Goal: Task Accomplishment & Management: Manage account settings

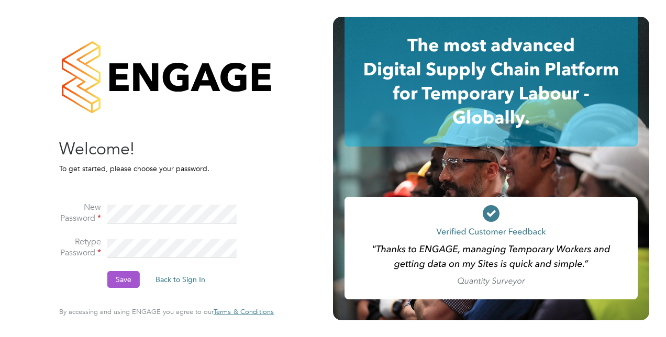
click at [132, 283] on button "Save" at bounding box center [123, 279] width 32 height 17
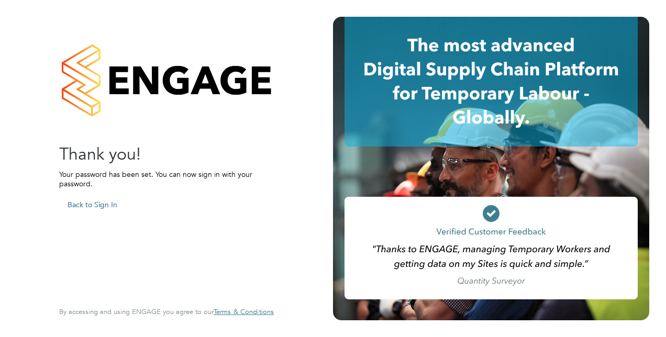
click at [108, 206] on button "Back to Sign In" at bounding box center [92, 204] width 66 height 17
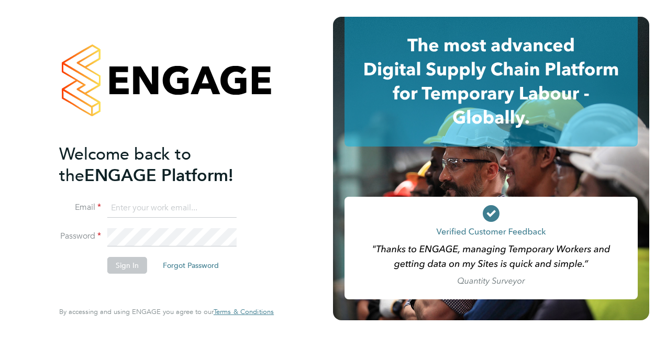
click at [155, 204] on input at bounding box center [171, 208] width 129 height 19
type input "matthew.smith4@justice.gov.uk"
click at [127, 267] on button "Sign In" at bounding box center [127, 265] width 40 height 17
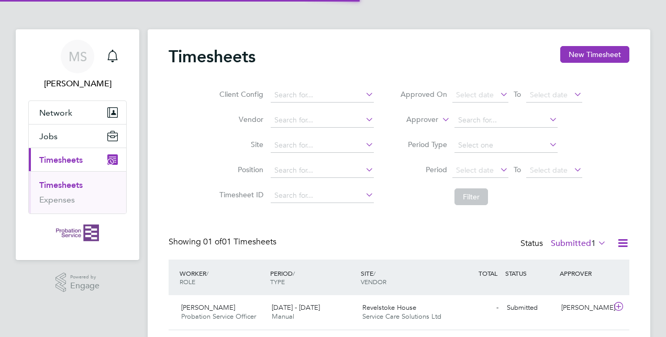
scroll to position [26, 91]
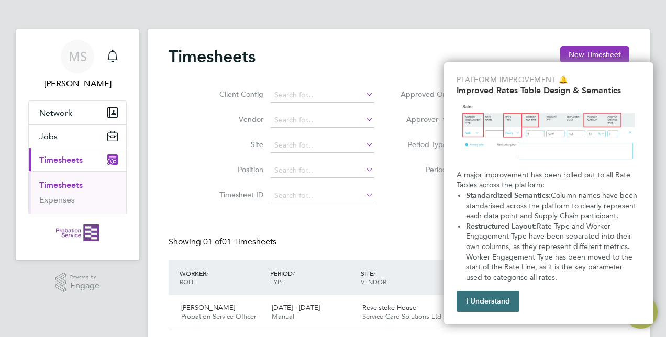
click at [477, 300] on button "I Understand" at bounding box center [487, 301] width 63 height 21
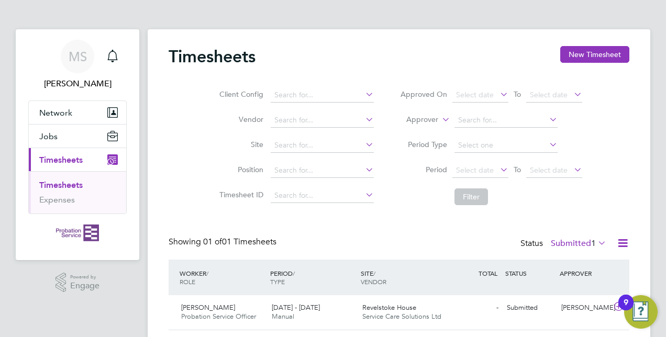
scroll to position [30, 0]
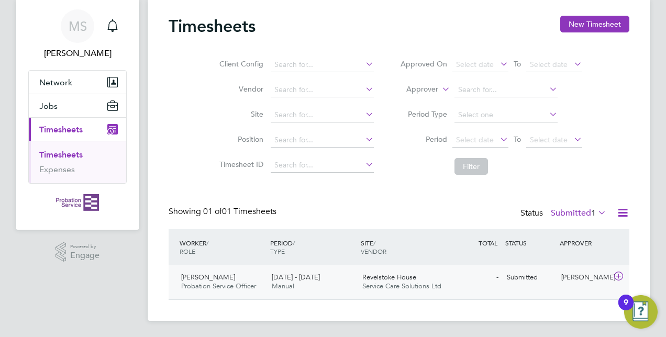
click at [383, 285] on span "Service Care Solutions Ltd" at bounding box center [401, 286] width 79 height 9
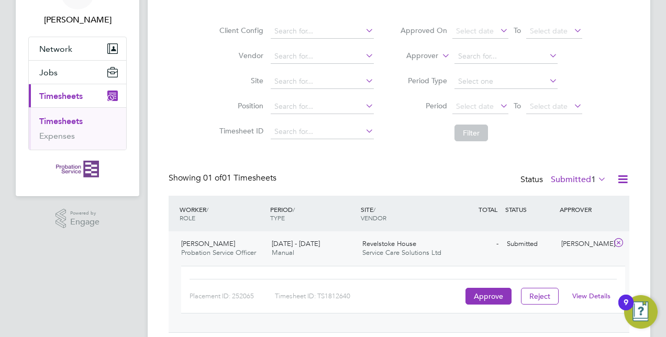
scroll to position [96, 0]
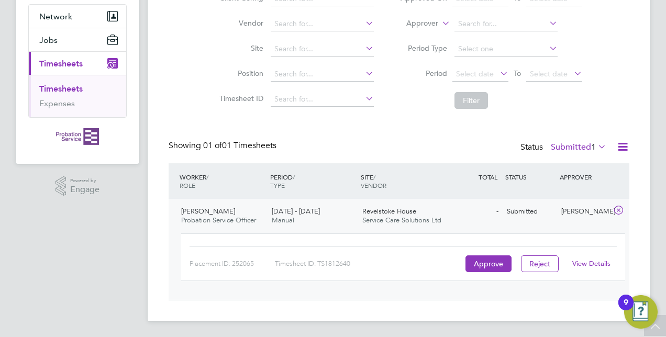
click at [591, 266] on link "View Details" at bounding box center [591, 263] width 38 height 9
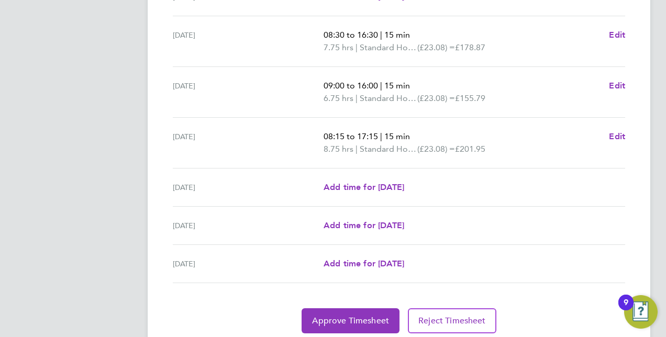
scroll to position [392, 0]
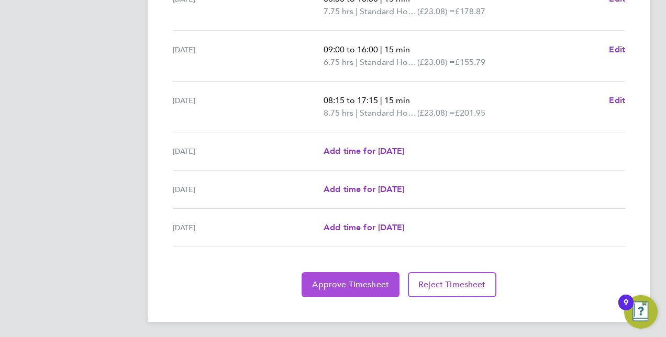
click at [329, 290] on button "Approve Timesheet" at bounding box center [350, 284] width 98 height 25
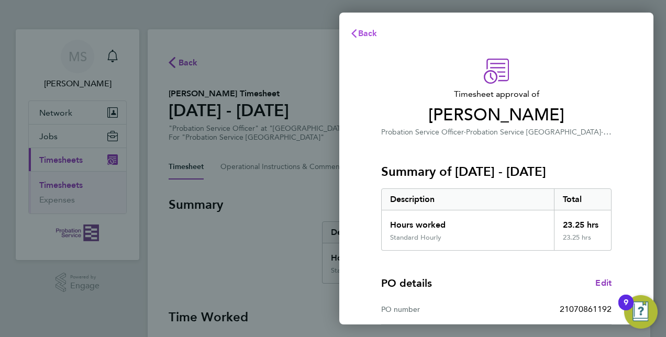
click at [370, 33] on span "Back" at bounding box center [367, 33] width 19 height 10
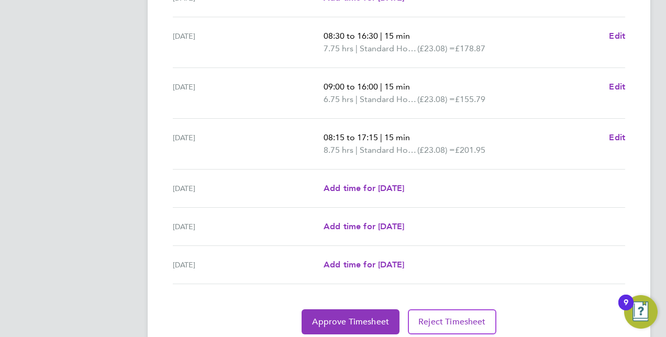
scroll to position [392, 0]
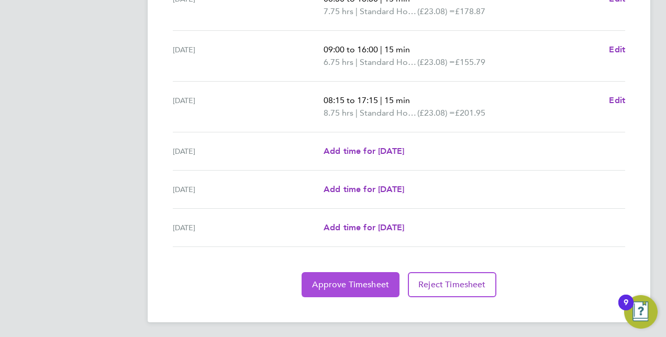
click at [363, 286] on span "Approve Timesheet" at bounding box center [350, 284] width 77 height 10
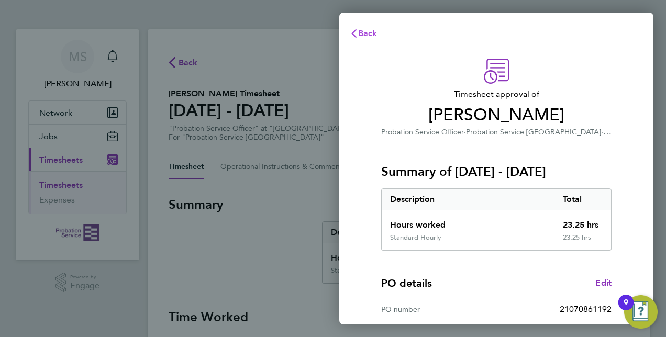
click at [376, 33] on span "Back" at bounding box center [367, 33] width 19 height 10
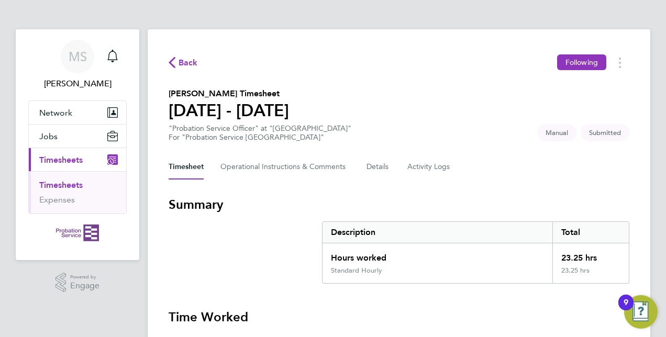
click at [187, 68] on span "Back" at bounding box center [187, 63] width 19 height 13
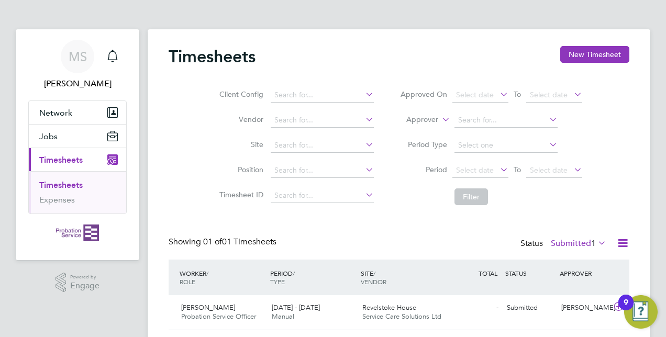
scroll to position [30, 0]
